Goal: Task Accomplishment & Management: Manage account settings

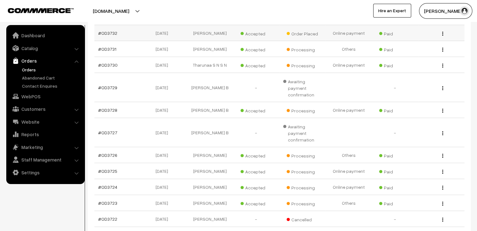
scroll to position [170, 0]
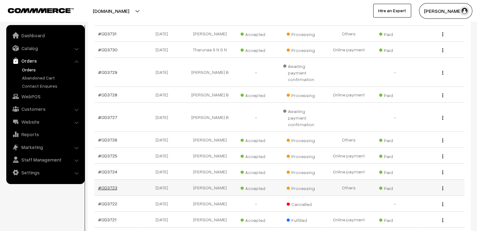
click at [107, 185] on link "#OD3723" at bounding box center [107, 187] width 19 height 5
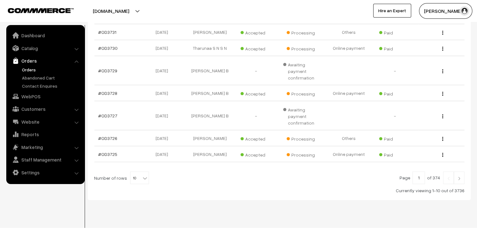
scroll to position [176, 0]
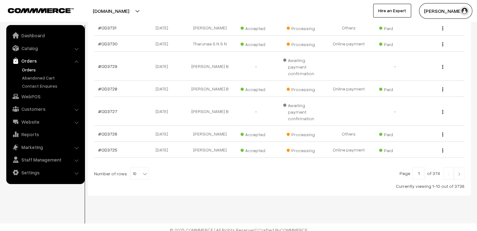
click at [135, 173] on span "10" at bounding box center [139, 174] width 18 height 13
select select "100"
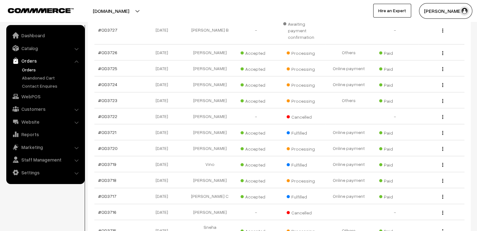
scroll to position [272, 0]
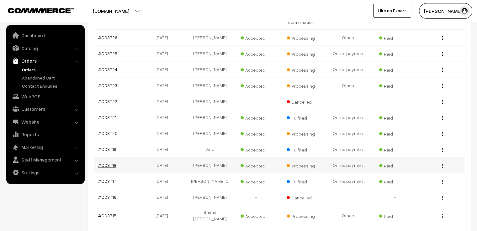
click at [103, 165] on link "#OD3718" at bounding box center [107, 165] width 18 height 5
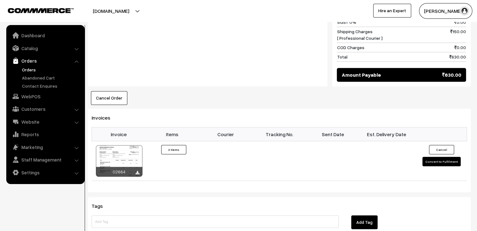
scroll to position [420, 0]
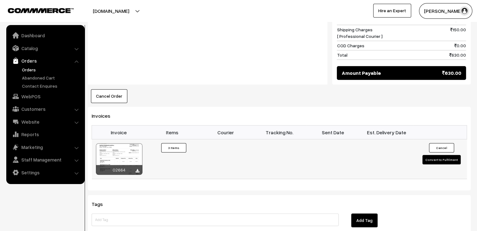
click at [436, 155] on button "Convert to Fulfilment" at bounding box center [441, 159] width 38 height 9
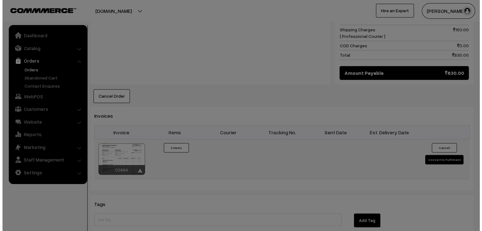
scroll to position [421, 0]
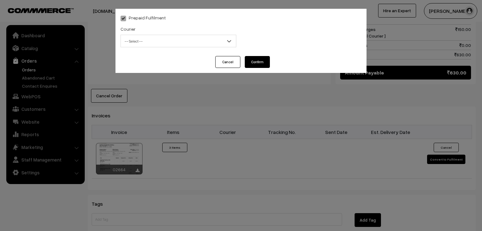
click at [216, 38] on span "-- Select --" at bounding box center [178, 41] width 115 height 11
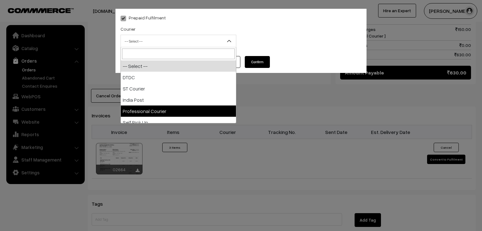
select select "4"
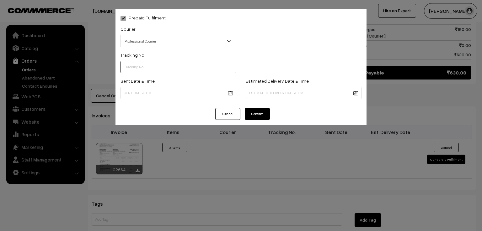
click at [161, 64] on input "text" at bounding box center [178, 67] width 116 height 13
type input "EDQ26396220"
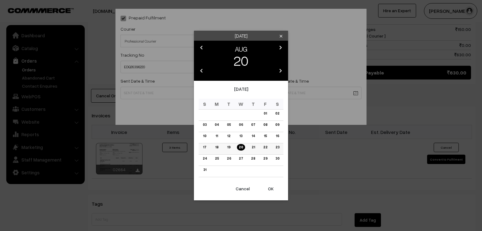
click at [216, 151] on link "18" at bounding box center [216, 147] width 7 height 7
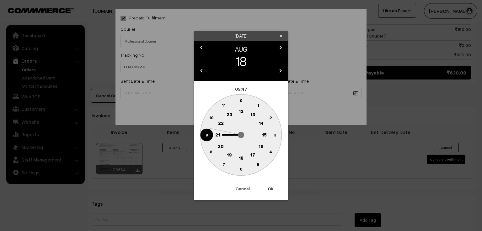
click at [208, 135] on circle at bounding box center [206, 135] width 13 height 13
click at [240, 101] on text "0" at bounding box center [241, 100] width 3 height 5
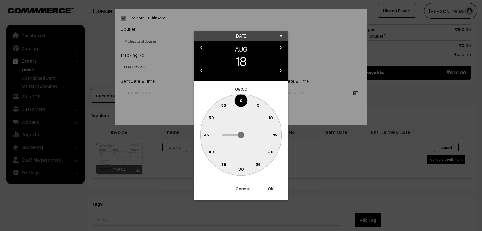
type input "18-08-2025 09:00"
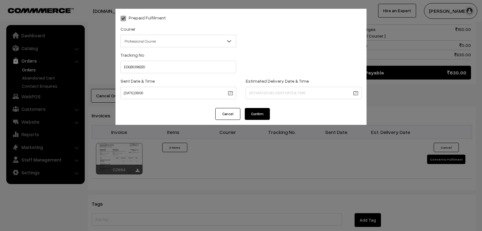
click at [251, 117] on button "Confirm" at bounding box center [257, 114] width 25 height 12
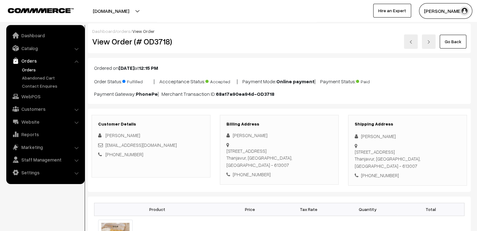
click at [443, 44] on link "Go Back" at bounding box center [453, 42] width 27 height 14
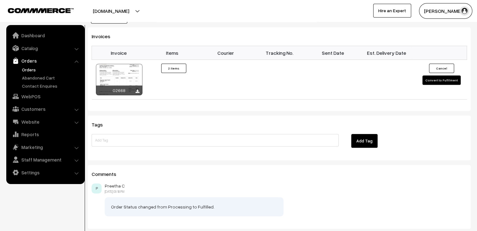
scroll to position [458, 0]
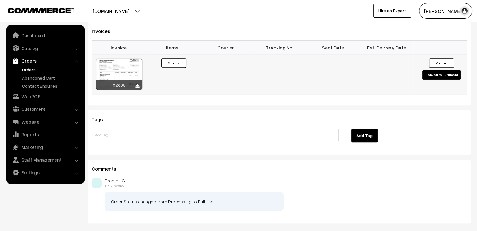
click at [430, 76] on button "Convert to Fulfilment" at bounding box center [441, 74] width 38 height 9
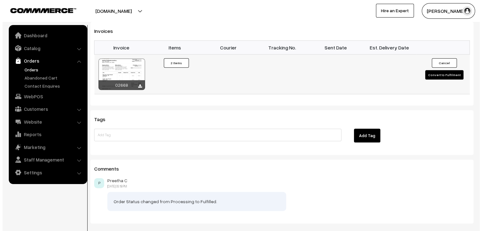
scroll to position [459, 0]
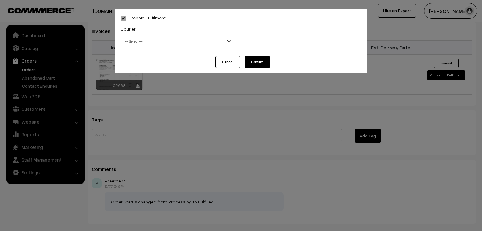
click at [154, 38] on span "-- Select --" at bounding box center [178, 41] width 115 height 11
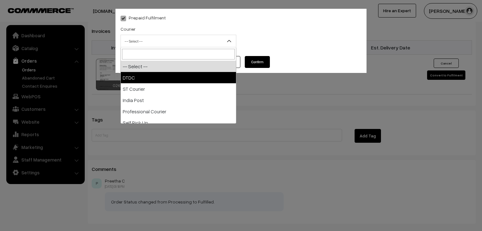
select select "1"
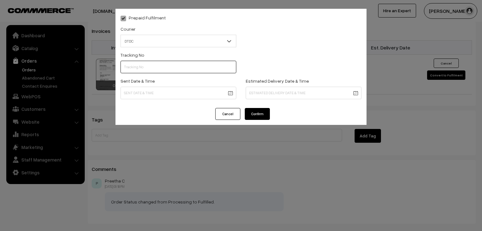
click at [140, 68] on input "text" at bounding box center [178, 67] width 116 height 13
type input "D1005176669"
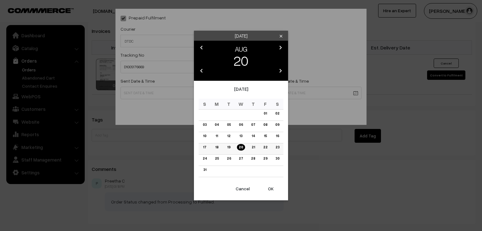
click at [231, 150] on link "19" at bounding box center [228, 147] width 7 height 7
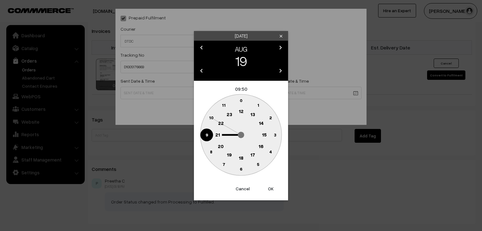
click at [204, 135] on circle at bounding box center [206, 135] width 13 height 13
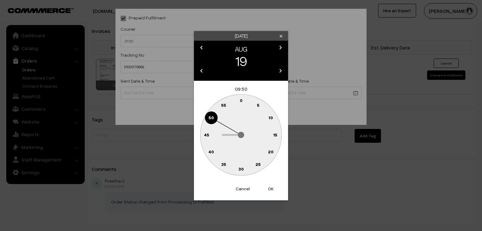
click at [240, 101] on text "0" at bounding box center [241, 100] width 3 height 5
type input "[DATE] 09:00"
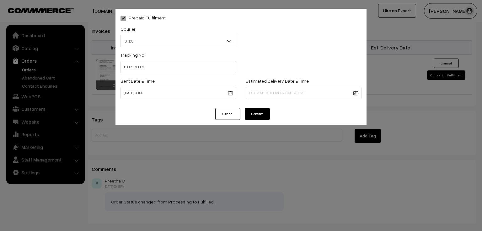
click at [250, 114] on button "Confirm" at bounding box center [257, 114] width 25 height 12
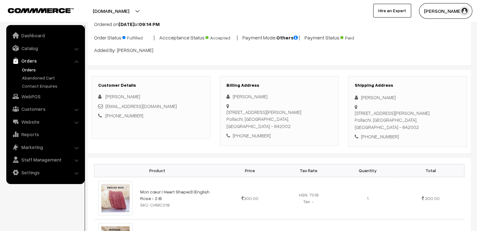
scroll to position [75, 0]
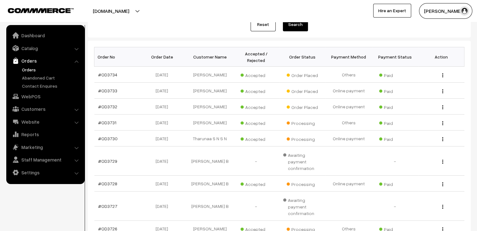
scroll to position [88, 0]
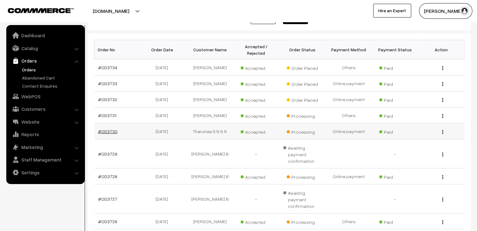
click at [107, 131] on link "#OD3730" at bounding box center [107, 131] width 19 height 5
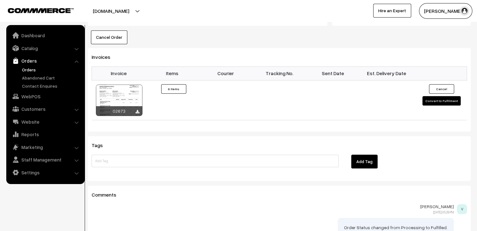
scroll to position [615, 0]
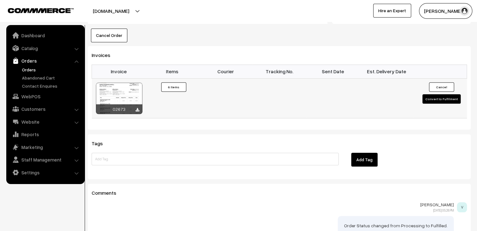
click at [453, 94] on button "Convert to Fulfilment" at bounding box center [441, 98] width 38 height 9
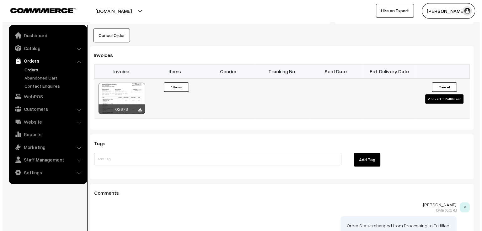
scroll to position [618, 0]
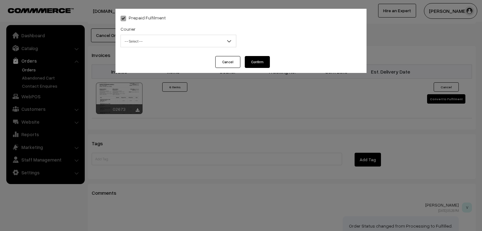
click at [170, 43] on span "-- Select --" at bounding box center [178, 41] width 115 height 11
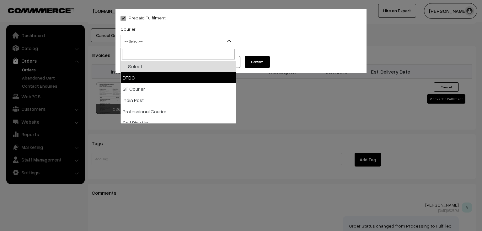
select select "1"
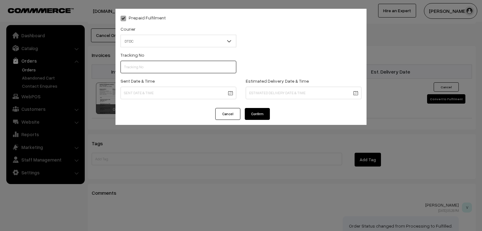
click at [152, 71] on input "text" at bounding box center [178, 67] width 116 height 13
type input "D1OO5176667"
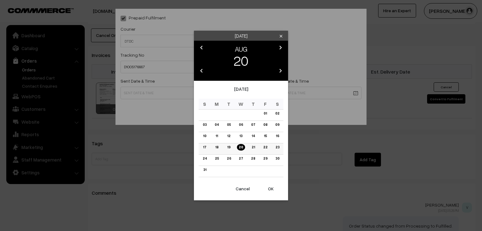
click at [227, 147] on link "19" at bounding box center [228, 147] width 7 height 7
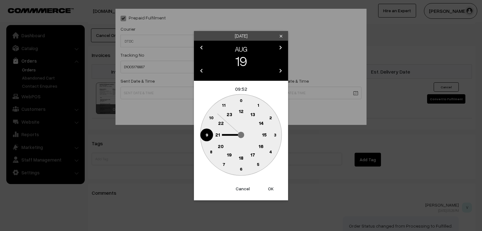
click at [206, 137] on text "9" at bounding box center [206, 134] width 3 height 5
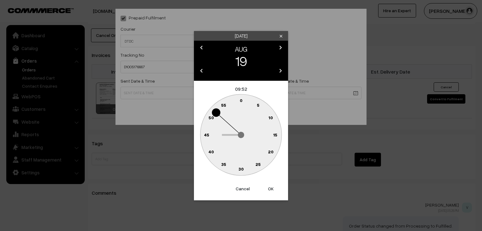
click at [240, 101] on text "0" at bounding box center [241, 100] width 3 height 5
type input "19-08-2025 09:00"
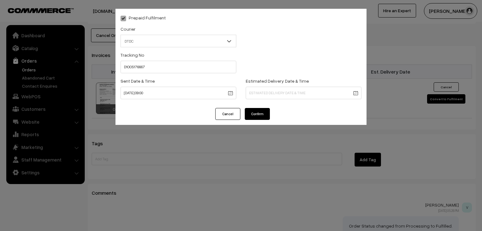
click at [250, 111] on button "Confirm" at bounding box center [257, 114] width 25 height 12
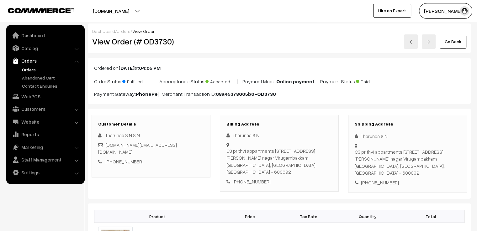
click at [450, 43] on link "Go Back" at bounding box center [453, 42] width 27 height 14
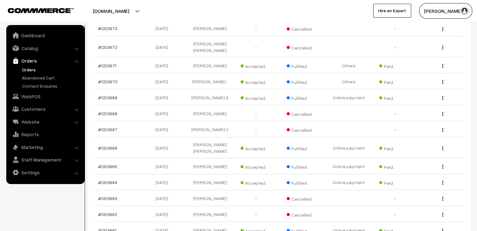
scroll to position [1166, 0]
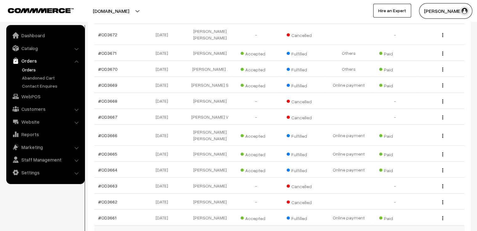
click at [112, 231] on link "#OD3660" at bounding box center [107, 233] width 19 height 5
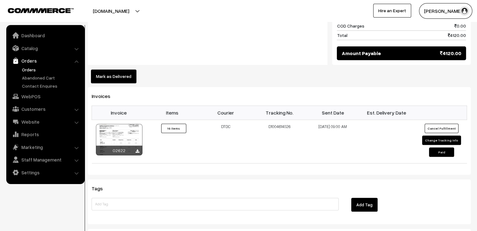
scroll to position [665, 0]
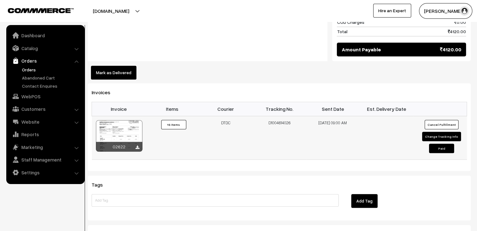
click at [438, 132] on button "Change Tracking Info" at bounding box center [441, 136] width 39 height 9
select select "1"
type input "D1004614026"
type input "05-08-2025 09:00"
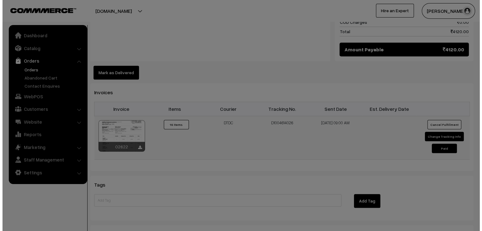
scroll to position [669, 0]
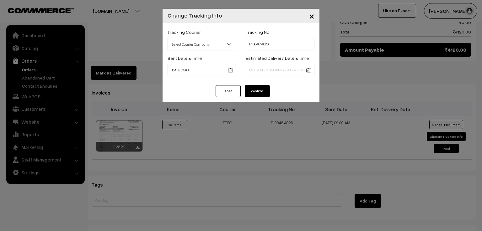
click at [182, 189] on div "× Change Tracking Info Tracking Courier Select Courier Company DTDC ST Courier …" at bounding box center [241, 115] width 482 height 231
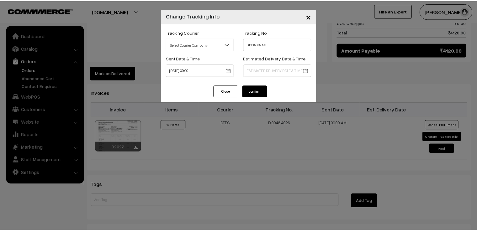
scroll to position [665, 0]
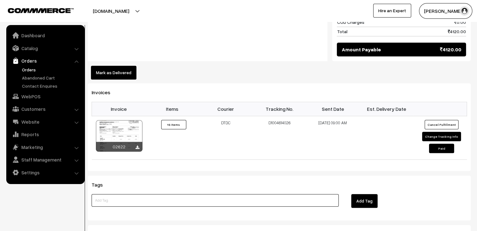
click at [185, 194] on input at bounding box center [215, 200] width 247 height 13
click at [439, 132] on button "Change Tracking Info" at bounding box center [441, 136] width 39 height 9
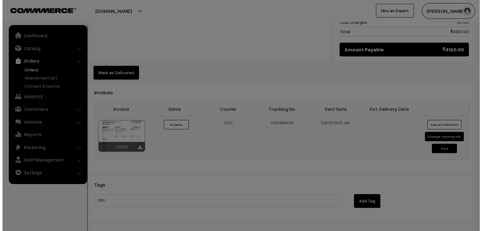
scroll to position [669, 0]
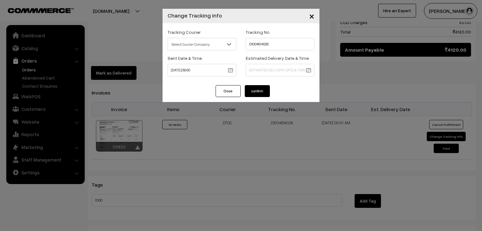
drag, startPoint x: 439, startPoint y: 121, endPoint x: 394, endPoint y: 57, distance: 79.0
click at [394, 57] on div "× Change Tracking Info Tracking Courier Select Courier Company DTDC ST Courier …" at bounding box center [241, 115] width 482 height 231
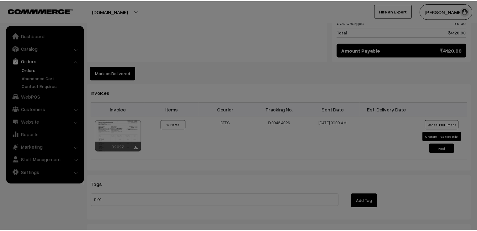
scroll to position [665, 0]
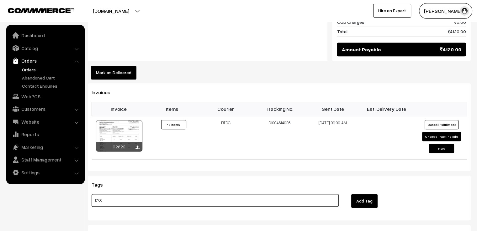
click at [122, 194] on input "D100" at bounding box center [215, 200] width 247 height 13
click at [443, 132] on button "Change Tracking Info" at bounding box center [441, 136] width 39 height 9
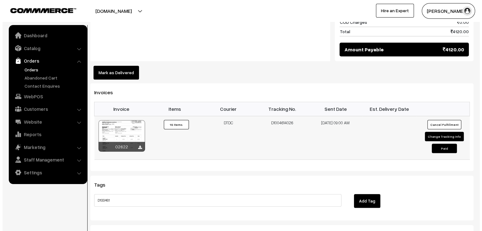
scroll to position [669, 0]
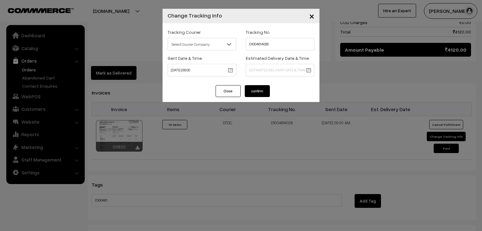
click at [312, 15] on span "×" at bounding box center [311, 16] width 5 height 12
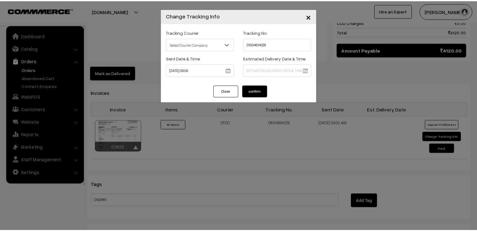
scroll to position [665, 0]
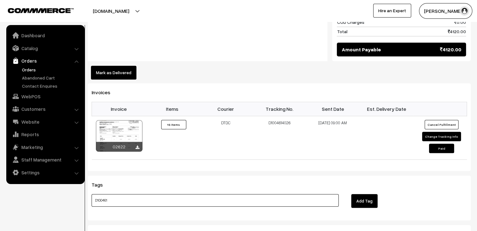
click at [119, 194] on input "D100461" at bounding box center [215, 200] width 247 height 13
type input "D1004614026"
click at [360, 194] on button "Add Tag" at bounding box center [364, 201] width 26 height 14
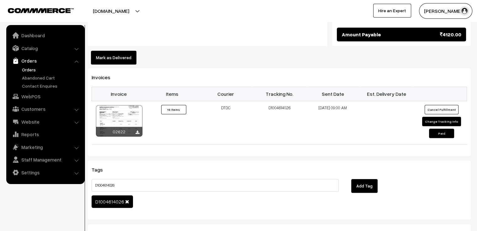
scroll to position [702, 0]
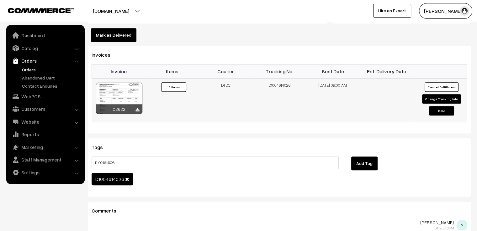
click at [445, 94] on button "Change Tracking Info" at bounding box center [441, 98] width 39 height 9
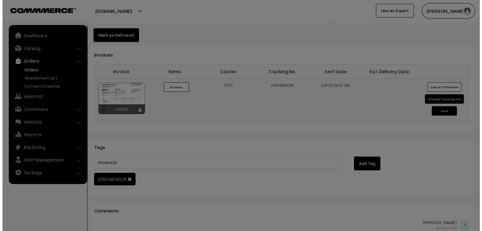
scroll to position [706, 0]
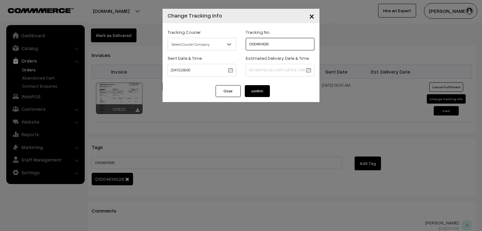
click at [270, 49] on input "D1004614026" at bounding box center [280, 44] width 69 height 13
type input "D"
type input "7X108253327"
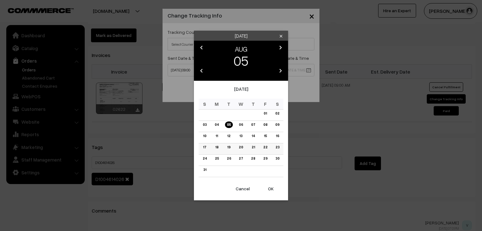
click at [226, 147] on link "19" at bounding box center [228, 147] width 7 height 7
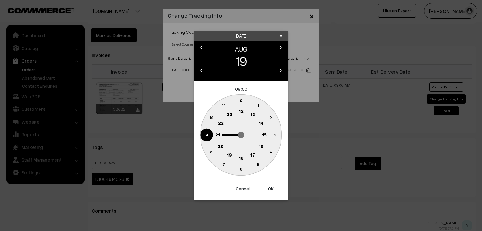
click at [204, 134] on circle at bounding box center [206, 135] width 13 height 13
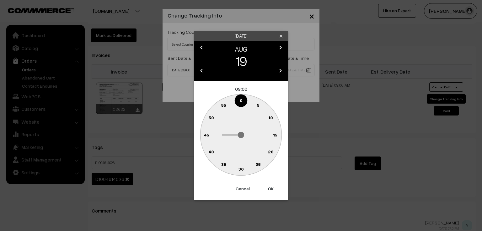
click at [239, 101] on circle at bounding box center [237, 102] width 8 height 8
type input "19-08-2025 09:59"
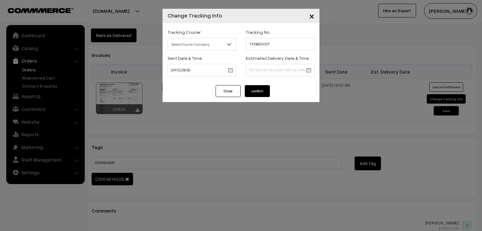
click at [255, 88] on button "confirm" at bounding box center [257, 91] width 25 height 12
